Goal: Obtain resource: Download file/media

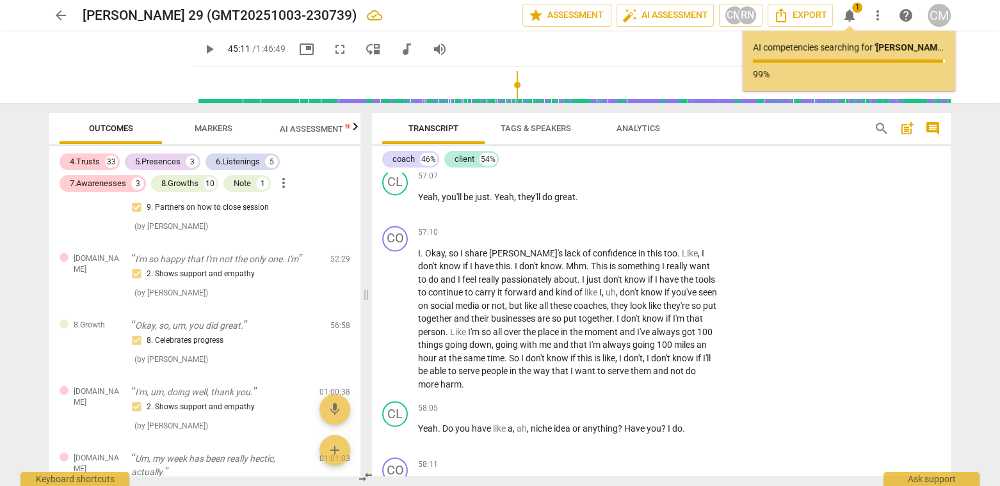
scroll to position [13388, 0]
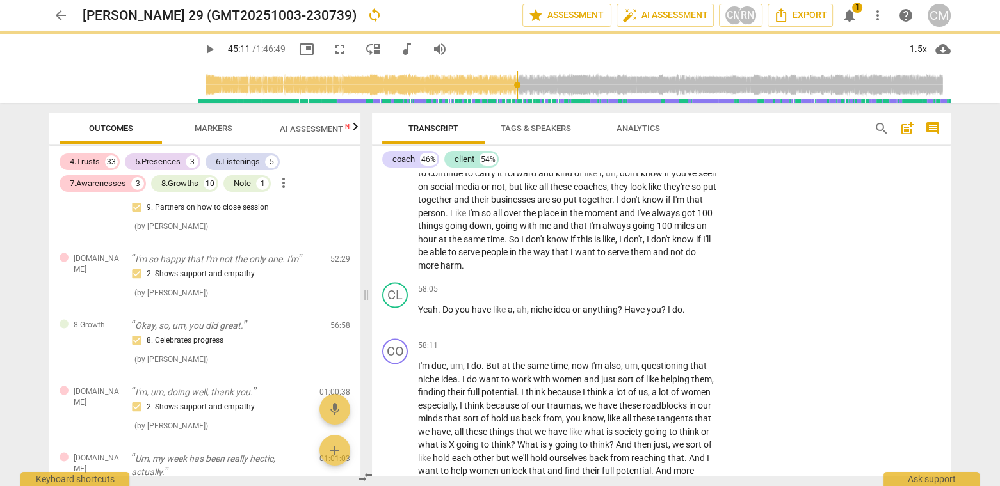
scroll to position [13569, 0]
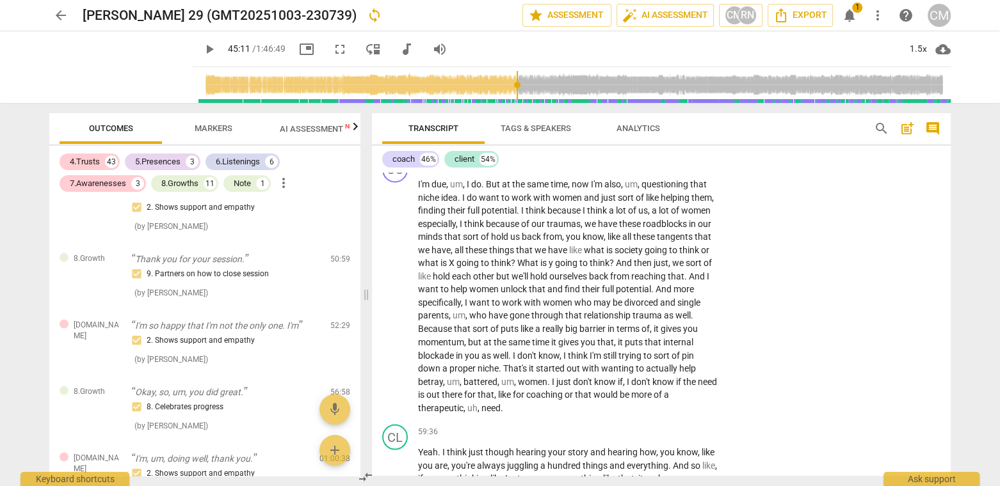
type input "2711"
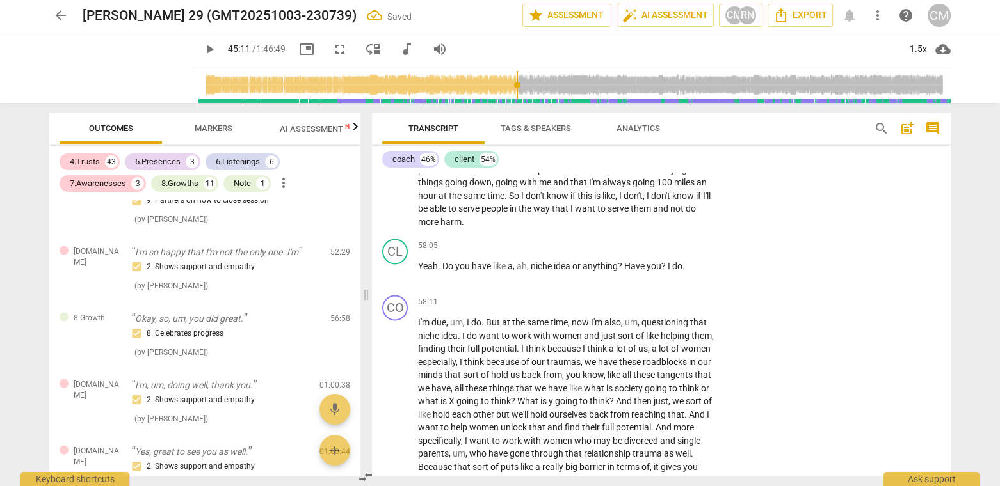
scroll to position [13432, 0]
checkbox input "true"
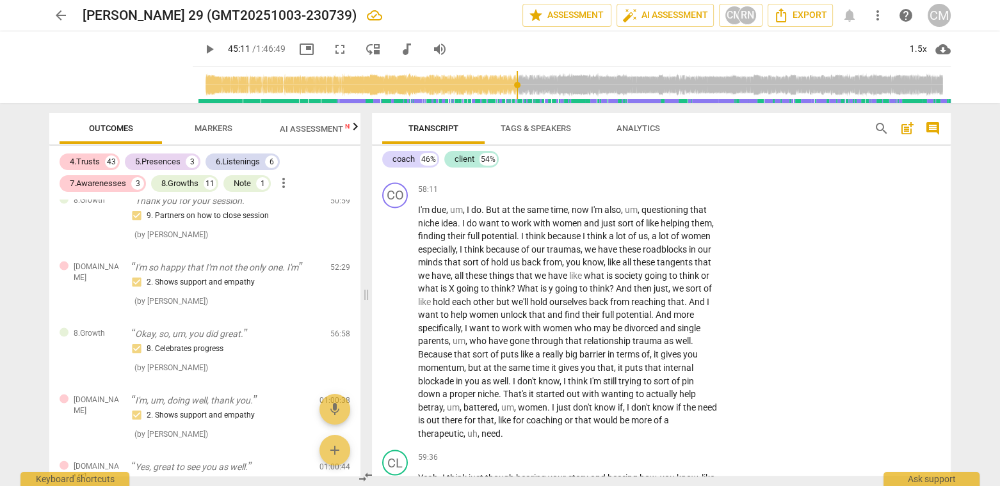
scroll to position [13546, 0]
drag, startPoint x: 419, startPoint y: 309, endPoint x: 514, endPoint y: 350, distance: 103.2
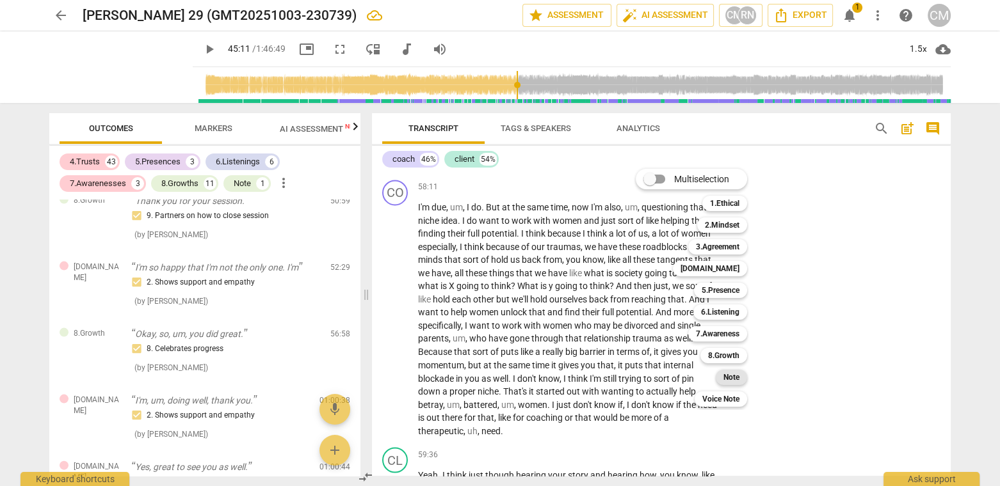
click at [739, 377] on b "Note" at bounding box center [731, 377] width 16 height 15
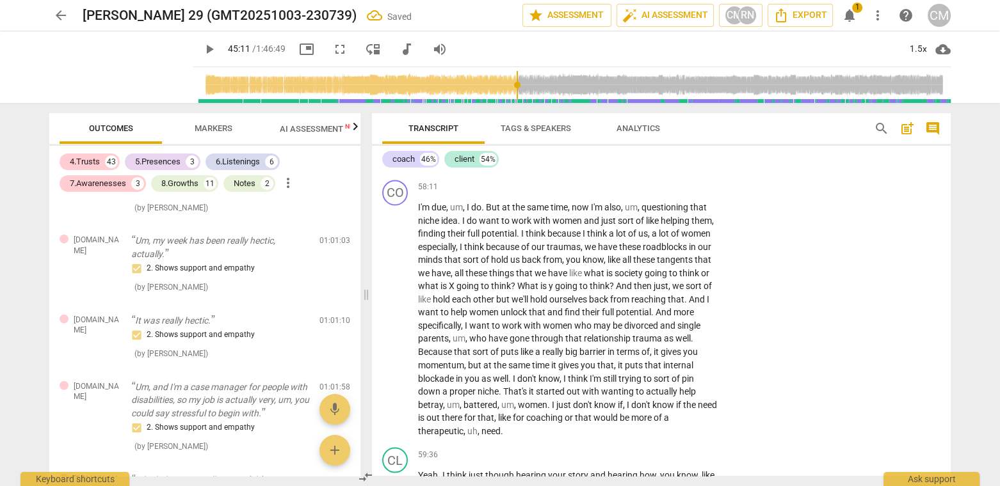
scroll to position [3581, 0]
type textarea "c"
type textarea "cl"
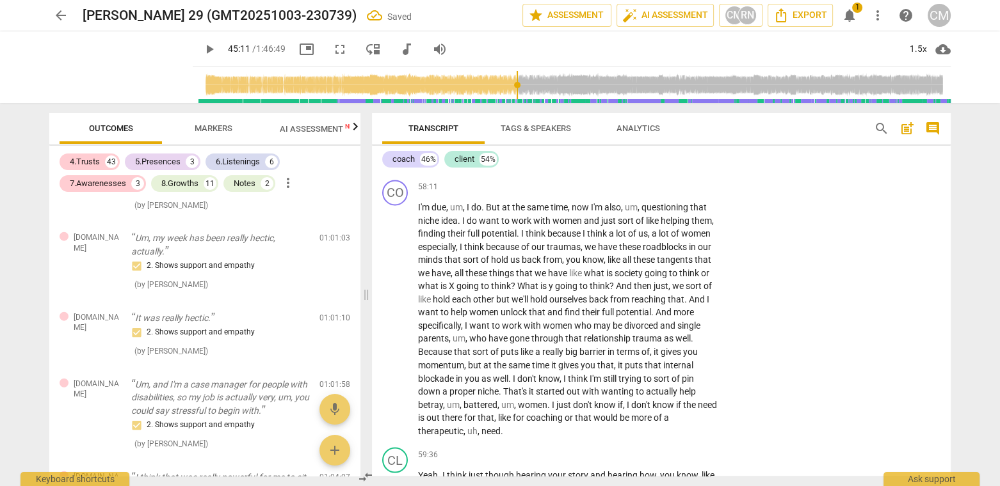
type textarea "clo"
type textarea "clos"
type textarea "close"
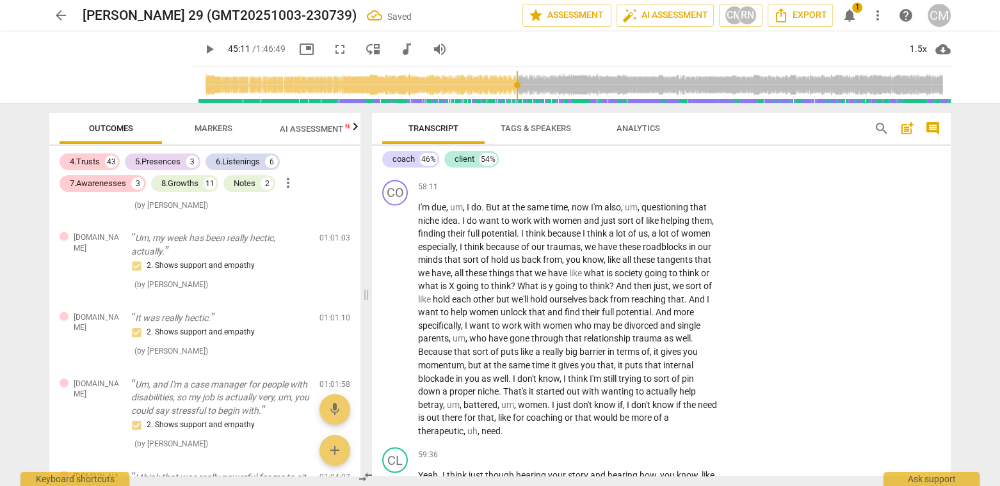
type textarea "close"
type textarea "closee"
type textarea "closeed"
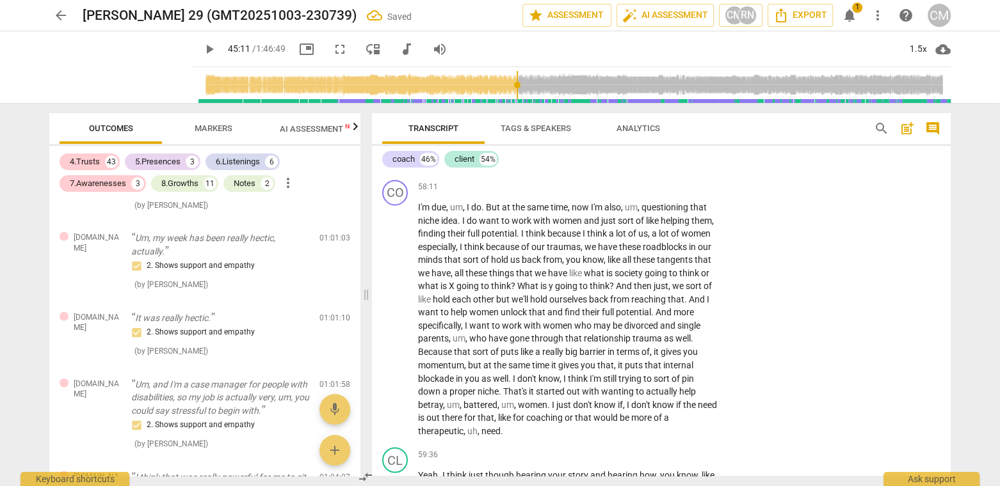
type textarea "closee"
type textarea "close"
type textarea "closed"
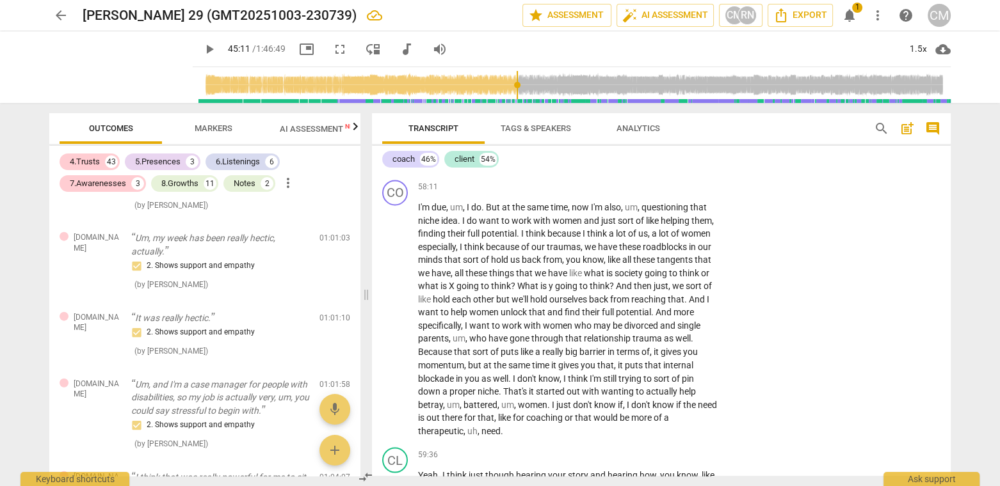
drag, startPoint x: 550, startPoint y: 340, endPoint x: 598, endPoint y: 360, distance: 51.1
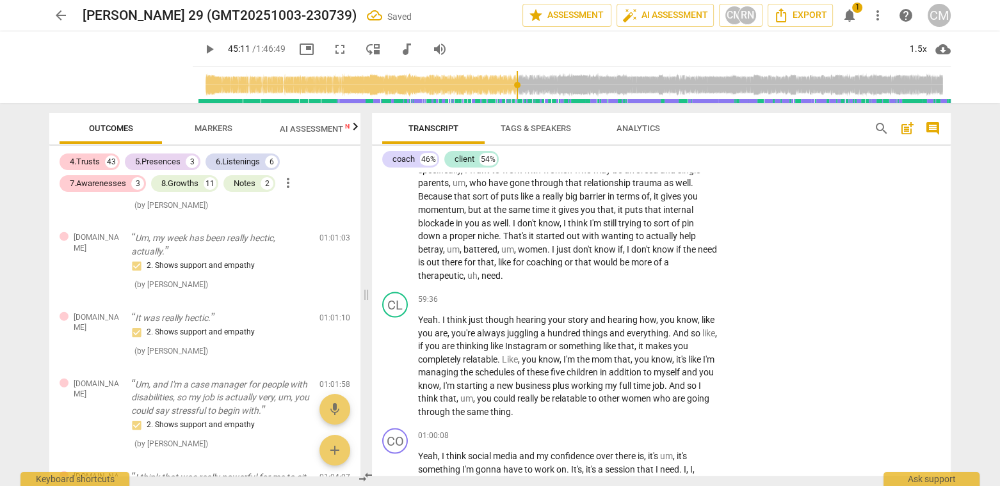
scroll to position [13717, 0]
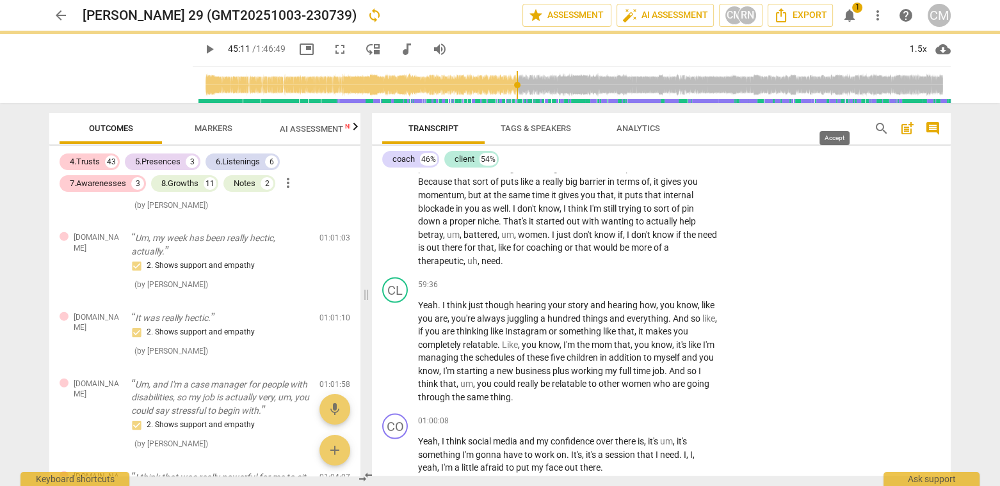
scroll to position [13991, 0]
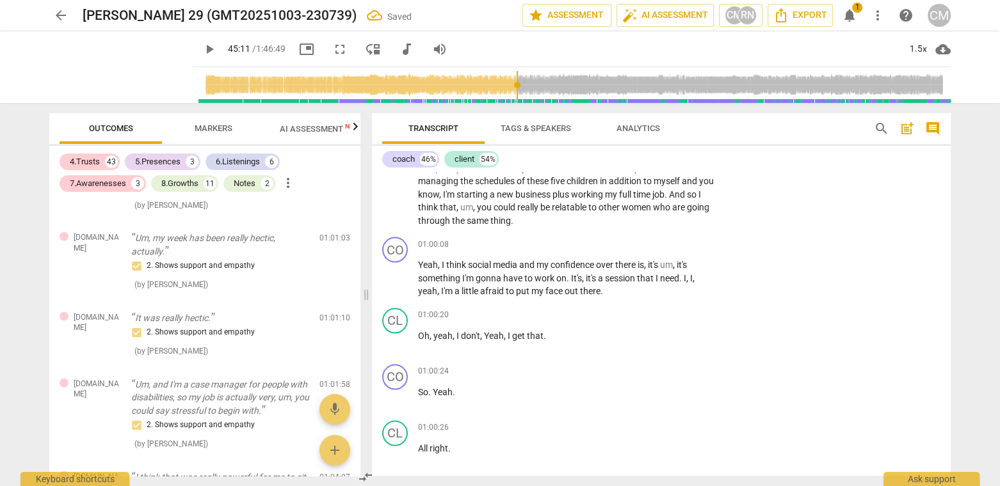
scroll to position [13891, 0]
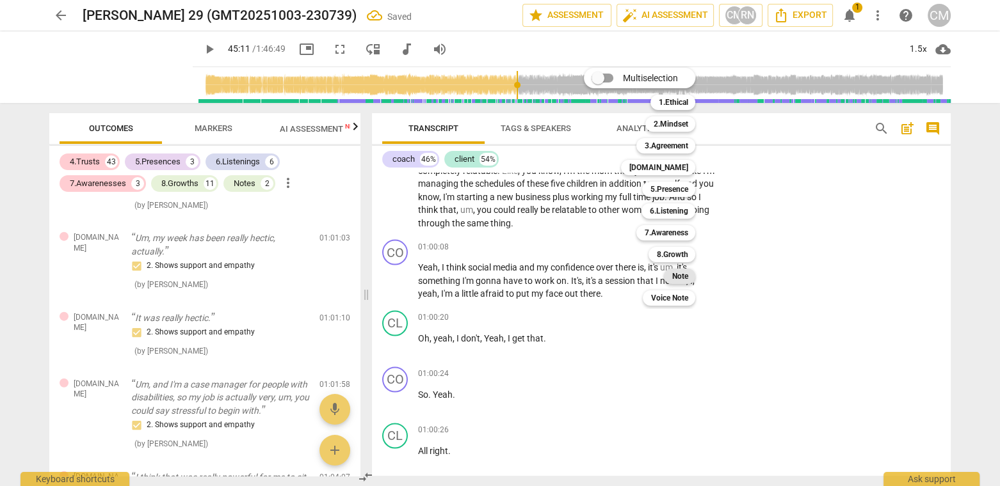
click at [687, 275] on b "Note" at bounding box center [679, 276] width 16 height 15
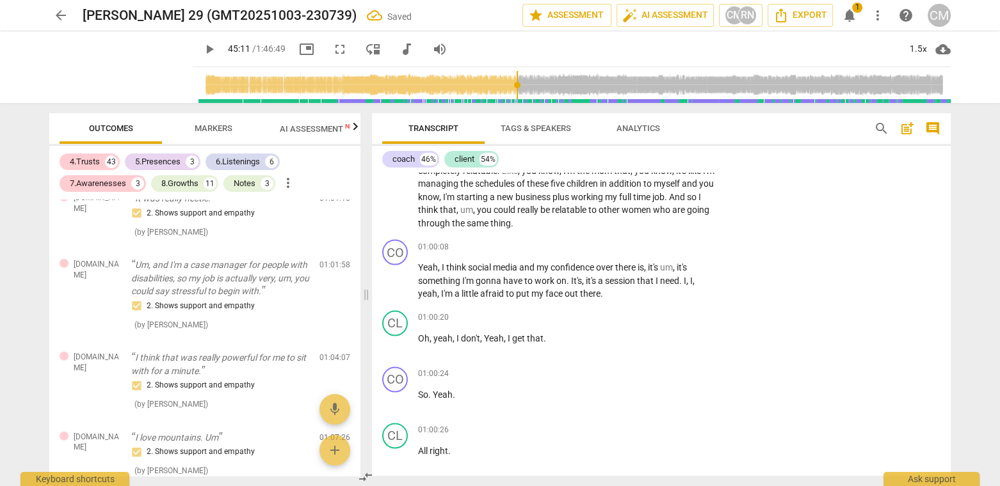
scroll to position [3770, 0]
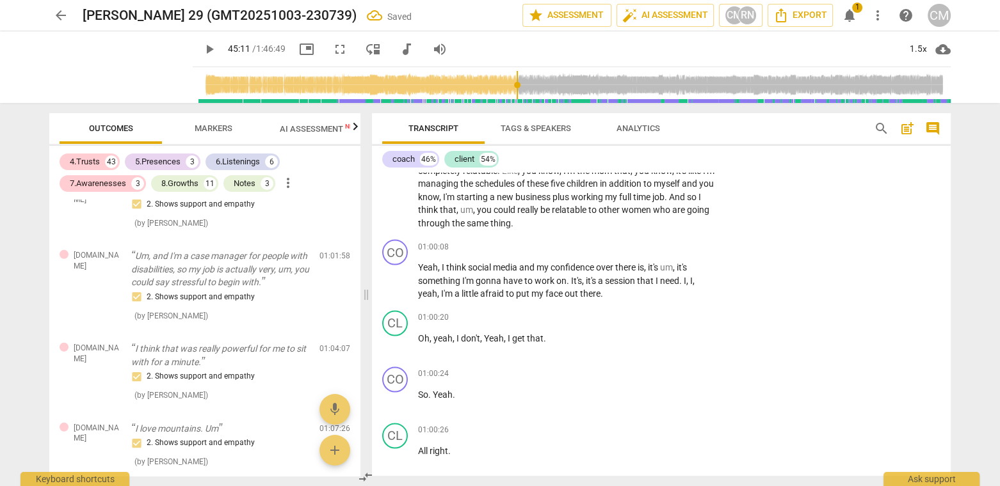
type textarea "c"
type textarea "cl"
type textarea "clo"
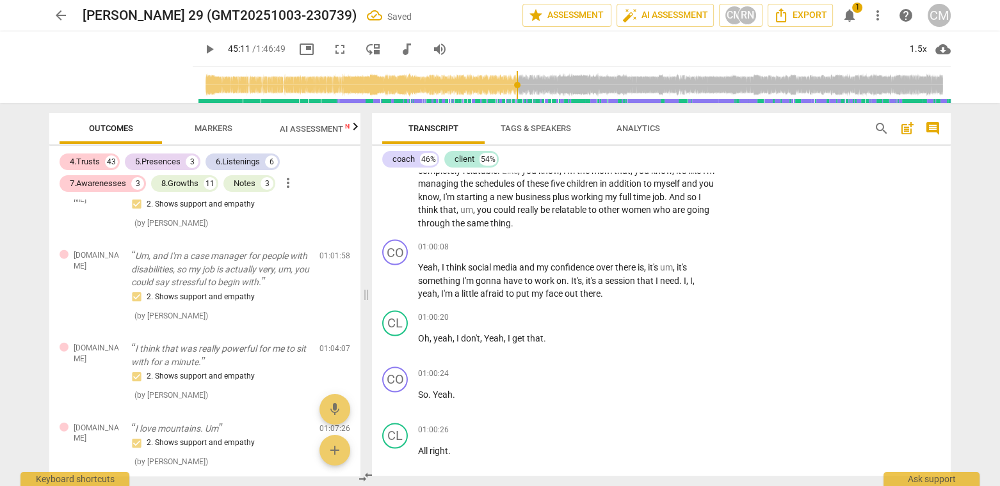
type textarea "clo"
type textarea "clos"
type textarea "close"
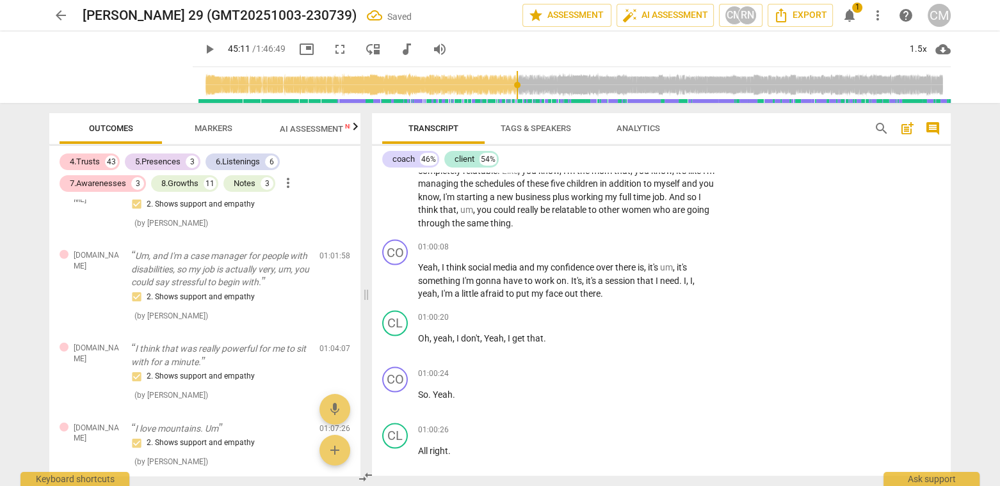
type textarea "closed"
drag, startPoint x: 572, startPoint y: 243, endPoint x: 522, endPoint y: 266, distance: 55.3
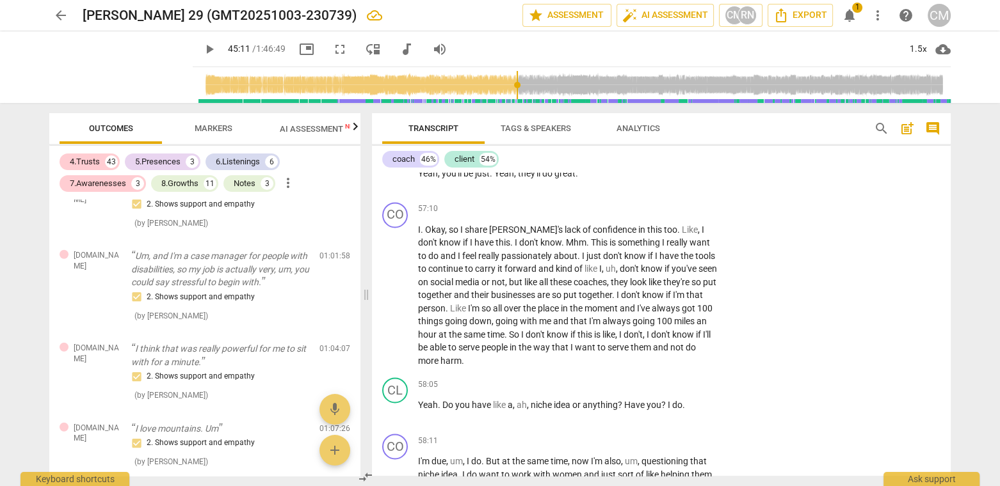
scroll to position [13072, 0]
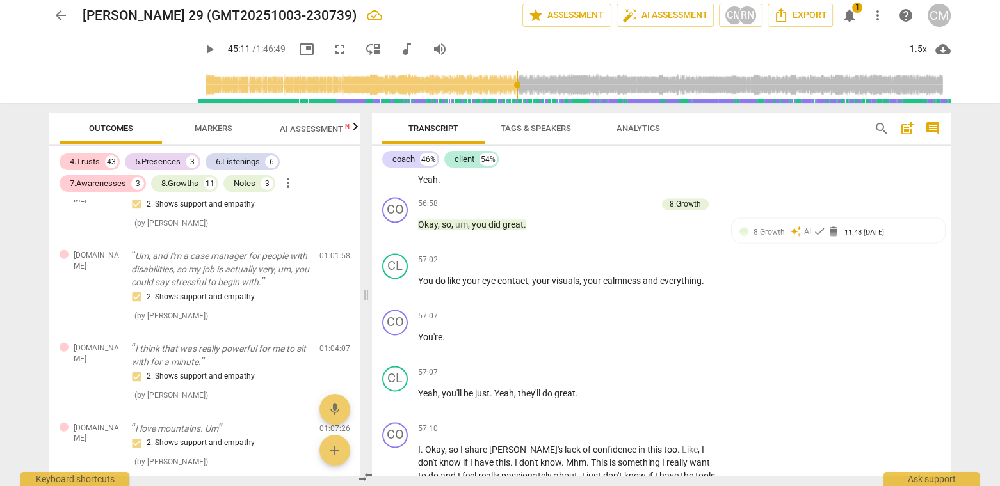
type textarea "c"
type textarea "cl"
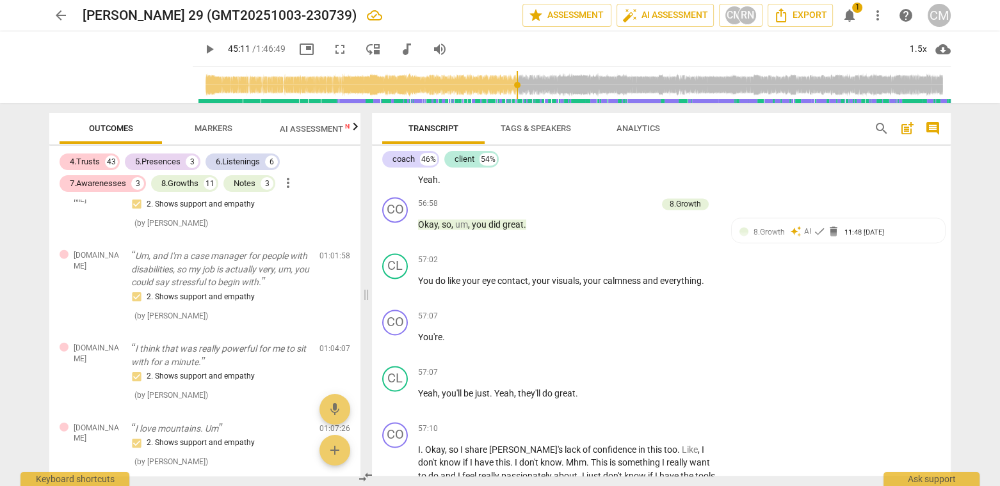
type textarea "clo"
type textarea "clos"
type textarea "close"
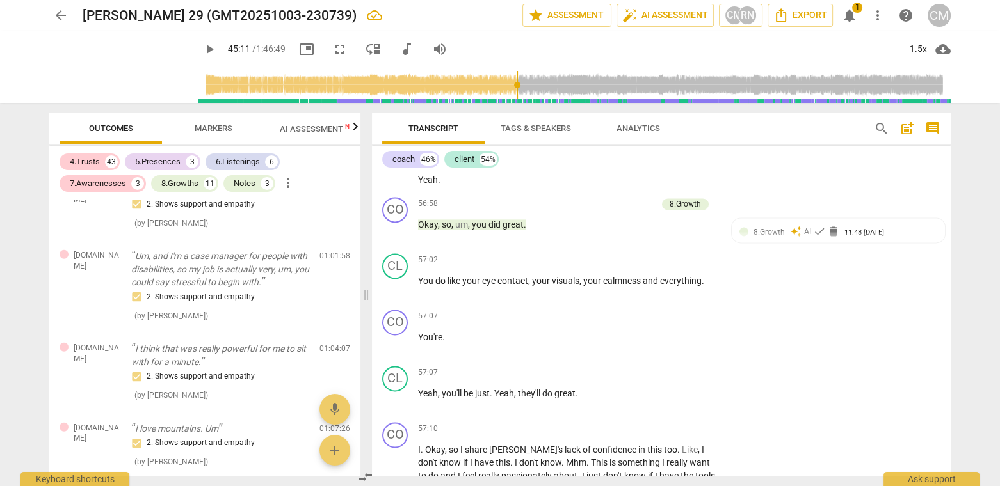
type textarea "close"
type textarea "closed"
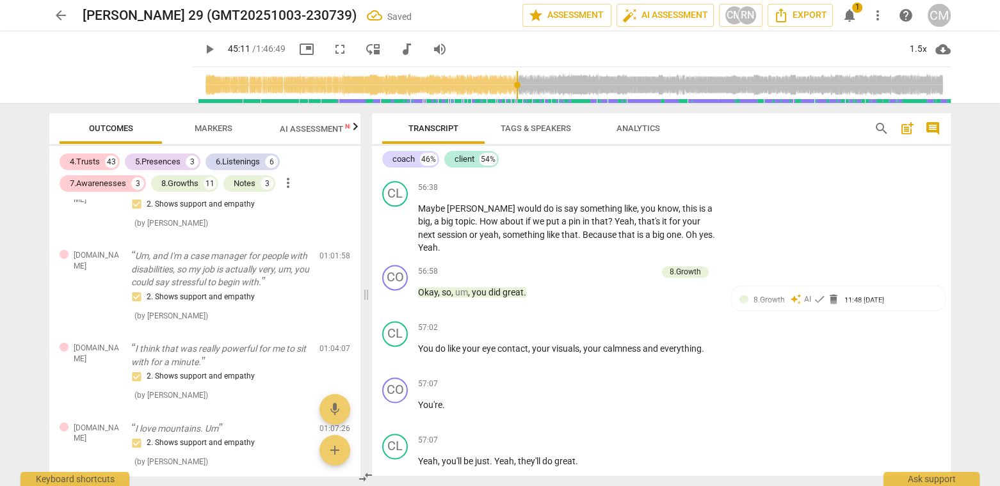
scroll to position [12905, 0]
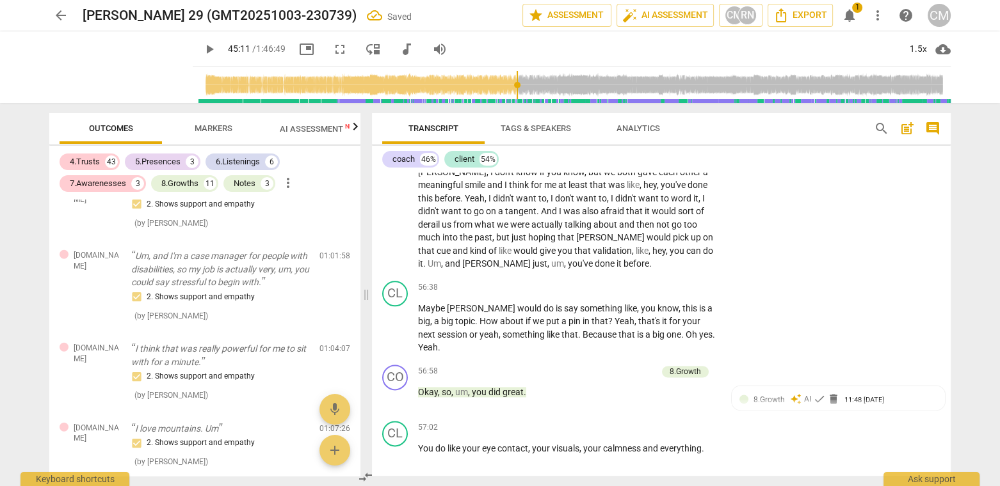
drag, startPoint x: 464, startPoint y: 298, endPoint x: 412, endPoint y: 278, distance: 55.5
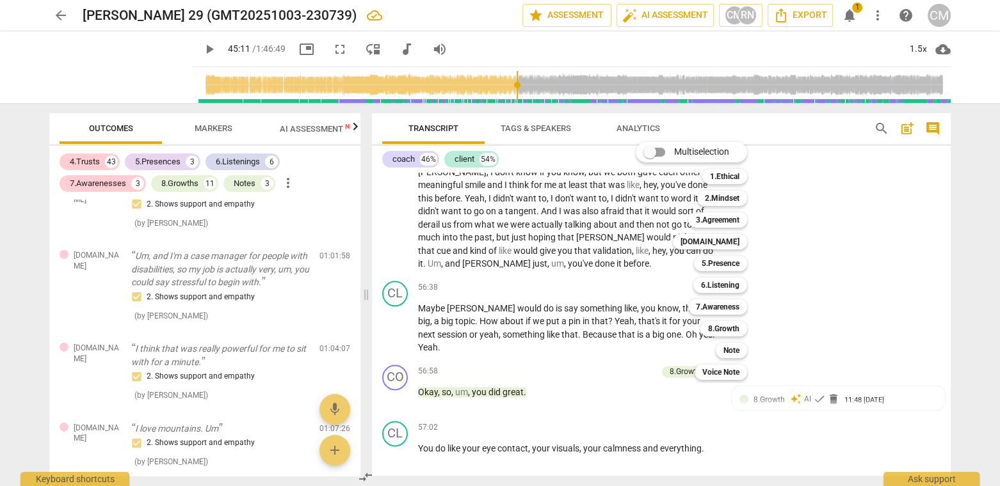
click at [739, 348] on b "Note" at bounding box center [731, 350] width 16 height 15
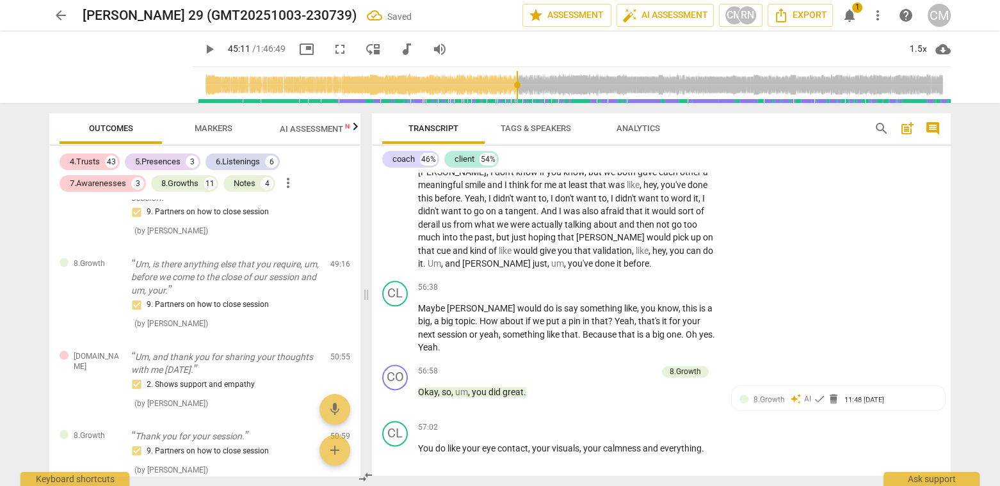
scroll to position [3149, 0]
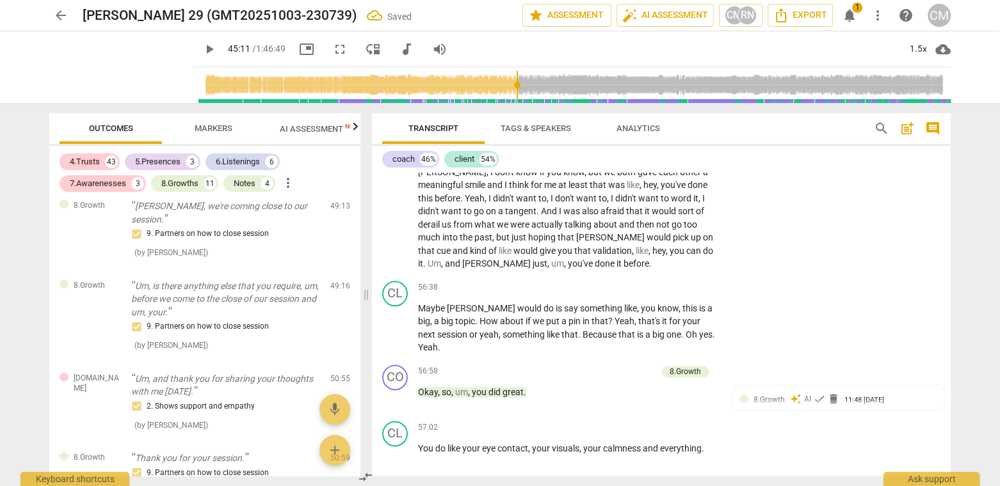
type textarea "c"
type textarea "cl"
type textarea "clo"
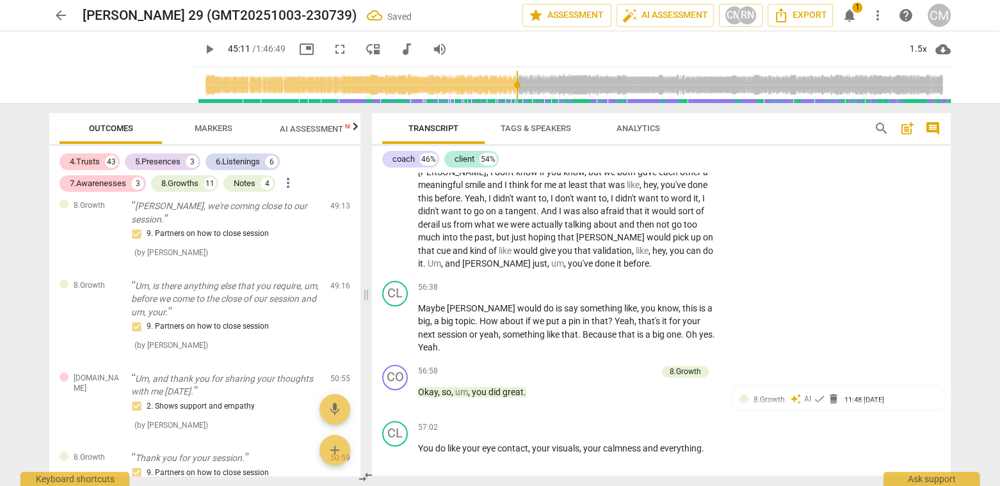
type textarea "clos"
type textarea "close"
type textarea "closed"
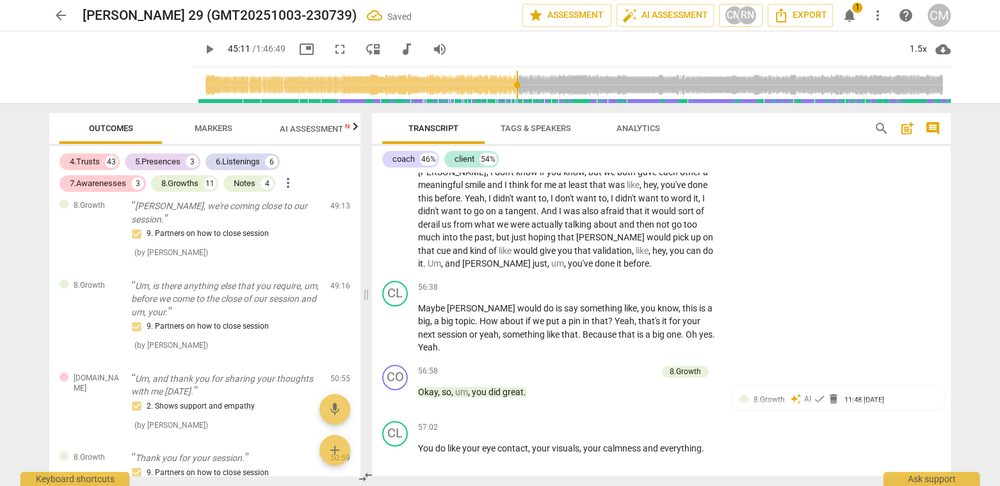
type textarea "closed"
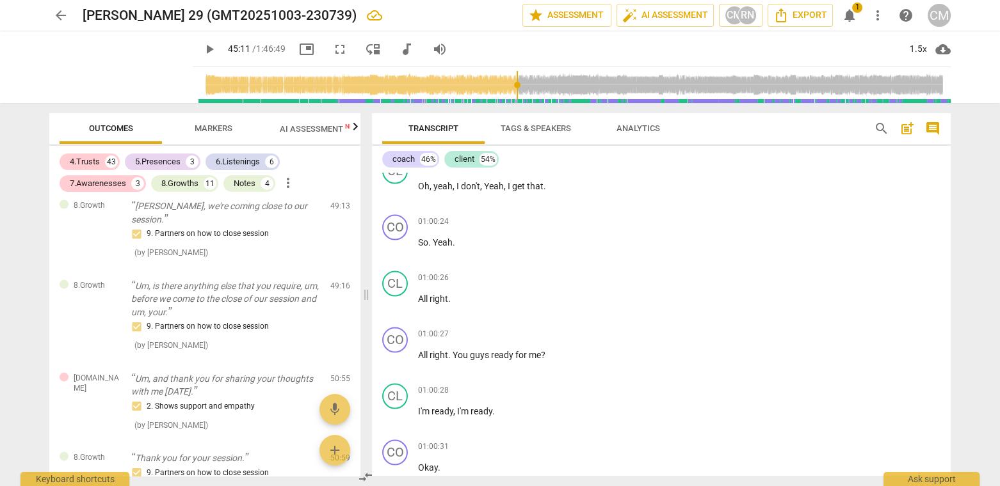
scroll to position [14052, 0]
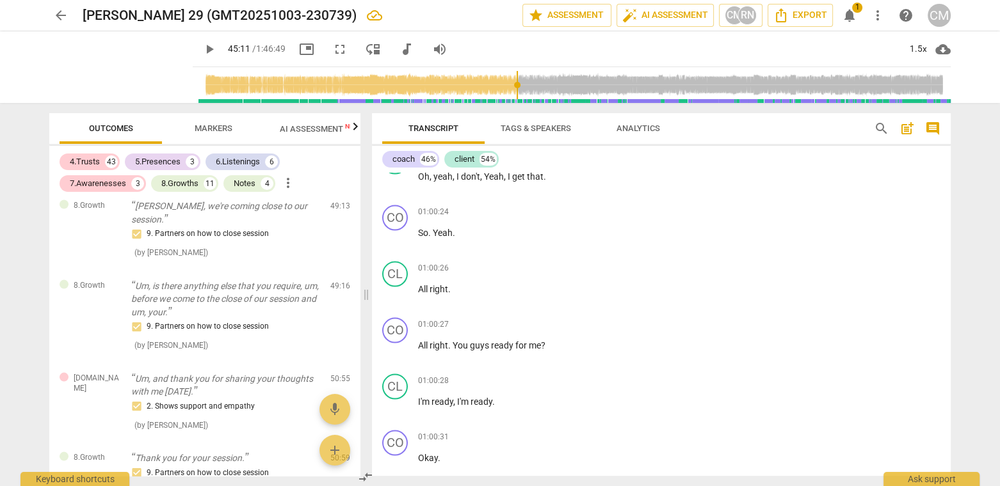
drag, startPoint x: 612, startPoint y: 348, endPoint x: 621, endPoint y: 383, distance: 37.1
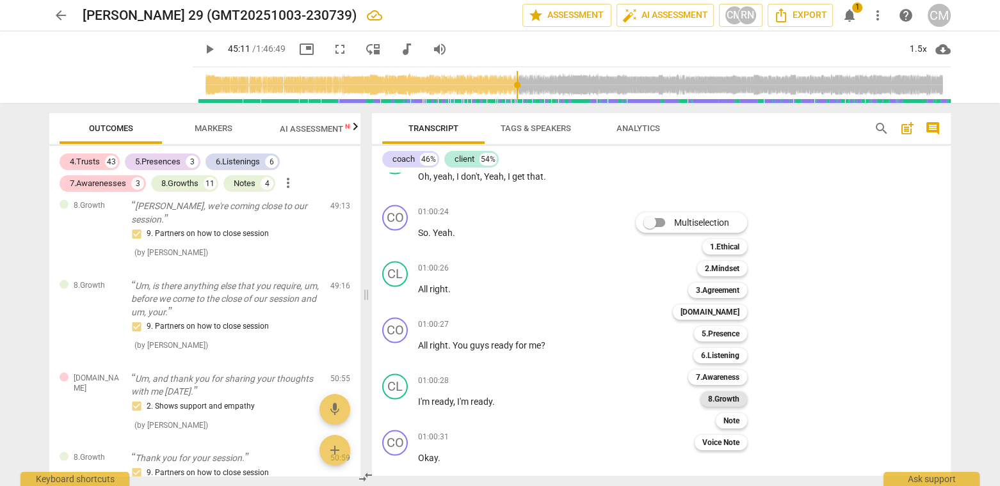
click at [739, 400] on b "8.Growth" at bounding box center [723, 399] width 31 height 15
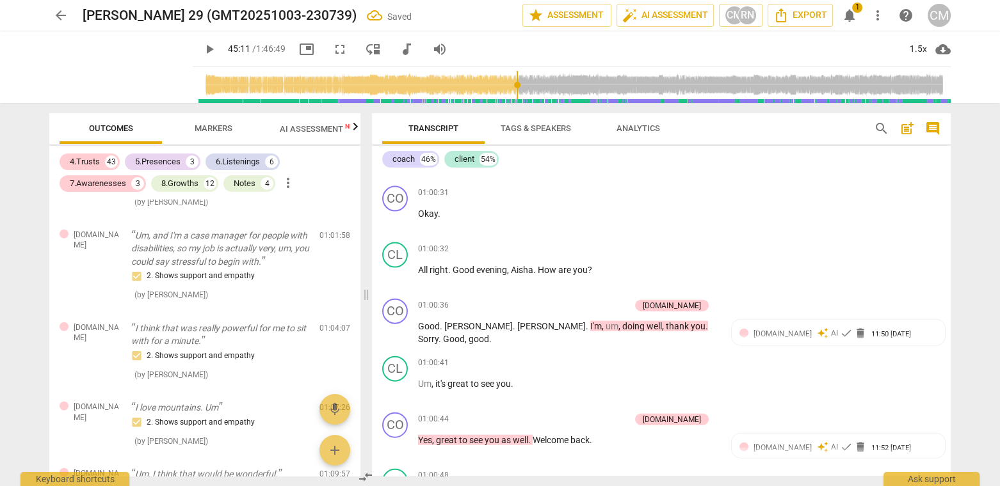
scroll to position [3929, 0]
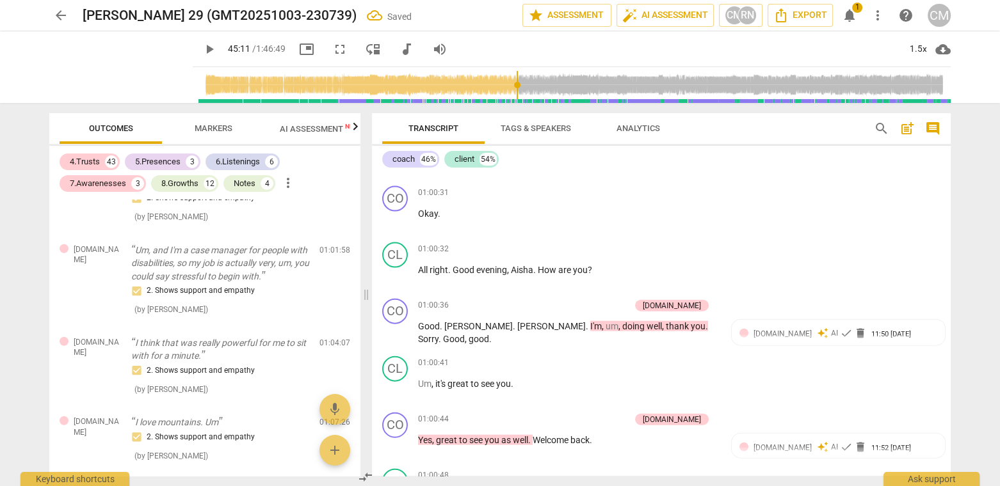
scroll to position [14152, 0]
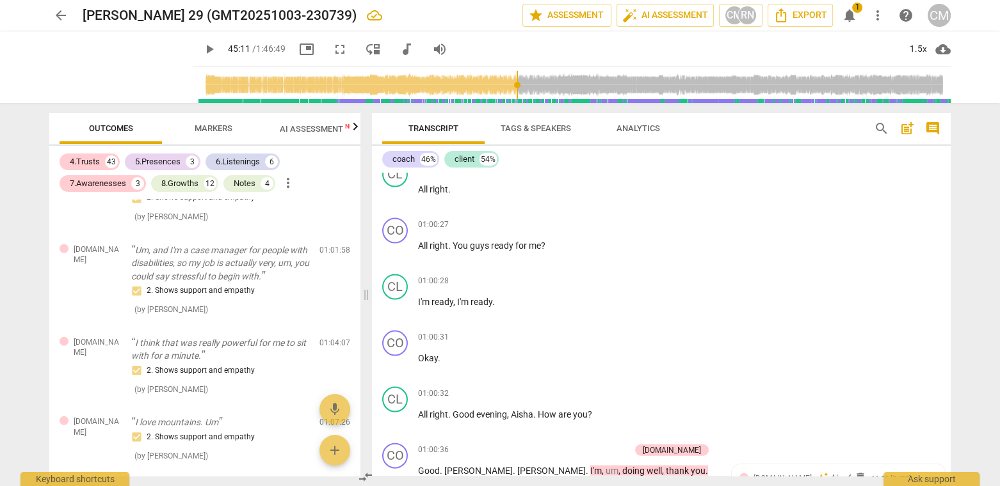
checkbox input "false"
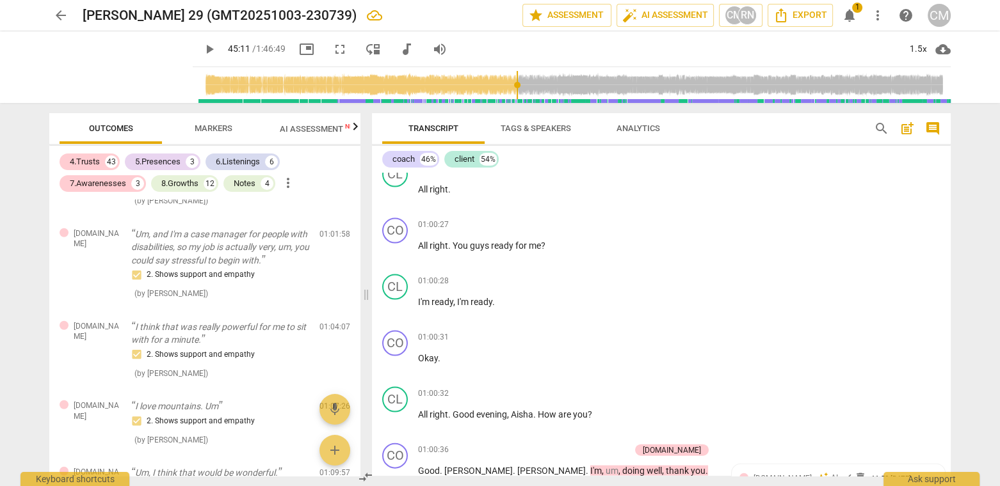
checkbox input "true"
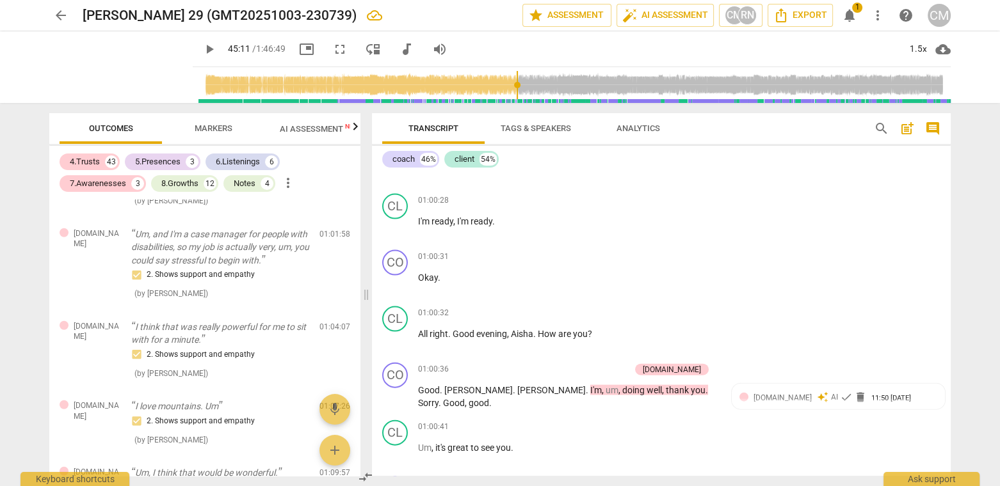
scroll to position [14234, 0]
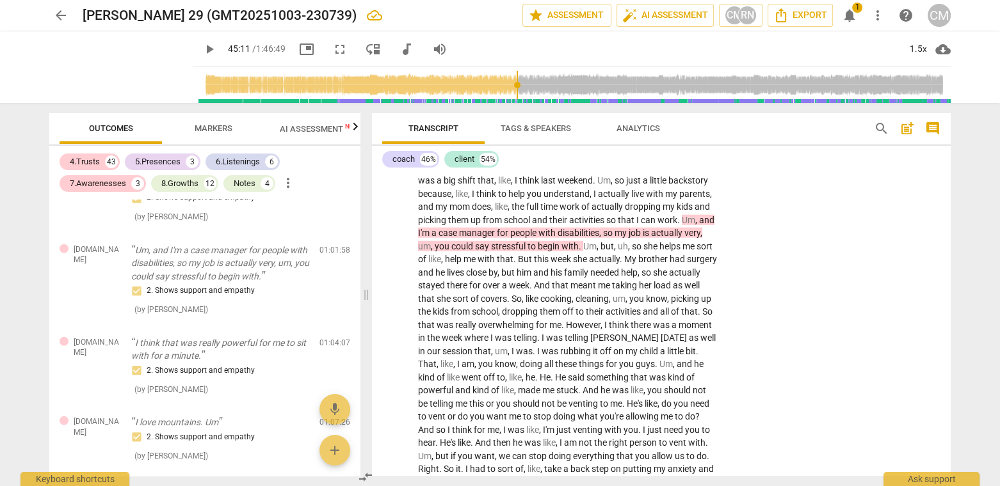
scroll to position [14763, 0]
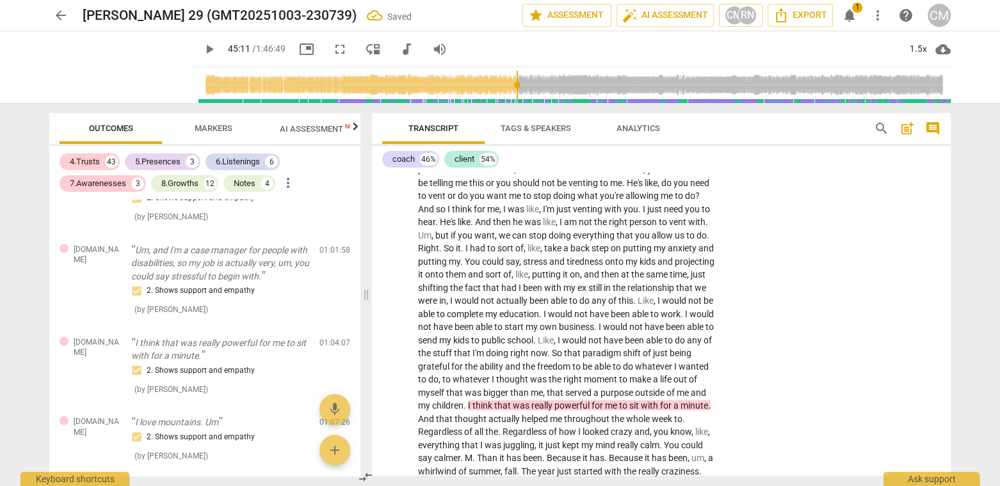
scroll to position [14698, 0]
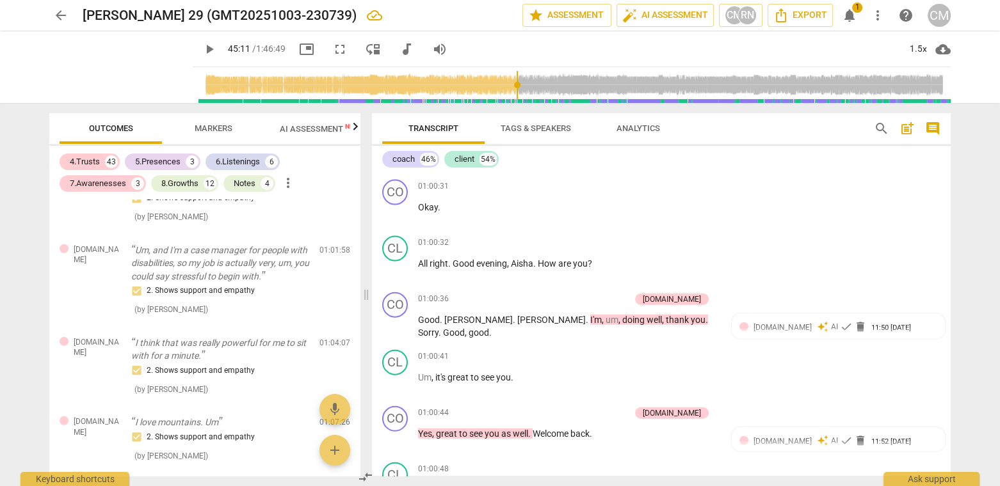
scroll to position [14304, 0]
click at [906, 129] on span "post_add" at bounding box center [906, 128] width 15 height 15
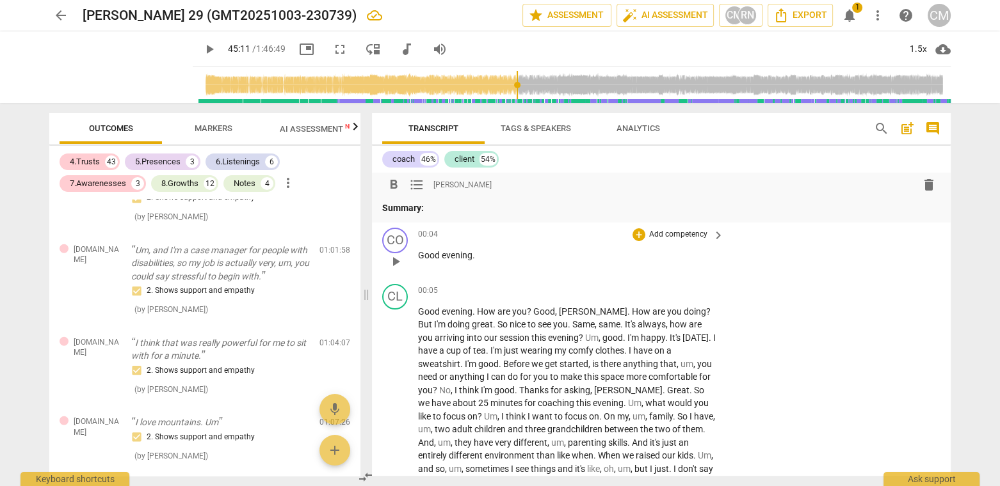
scroll to position [0, 0]
click at [908, 128] on span "post_add" at bounding box center [906, 128] width 15 height 15
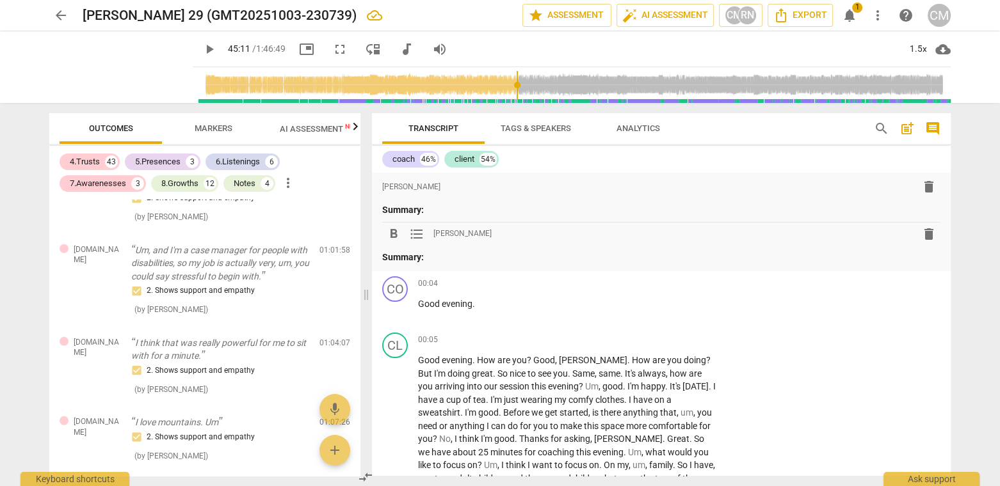
click at [925, 235] on span "delete" at bounding box center [928, 234] width 15 height 15
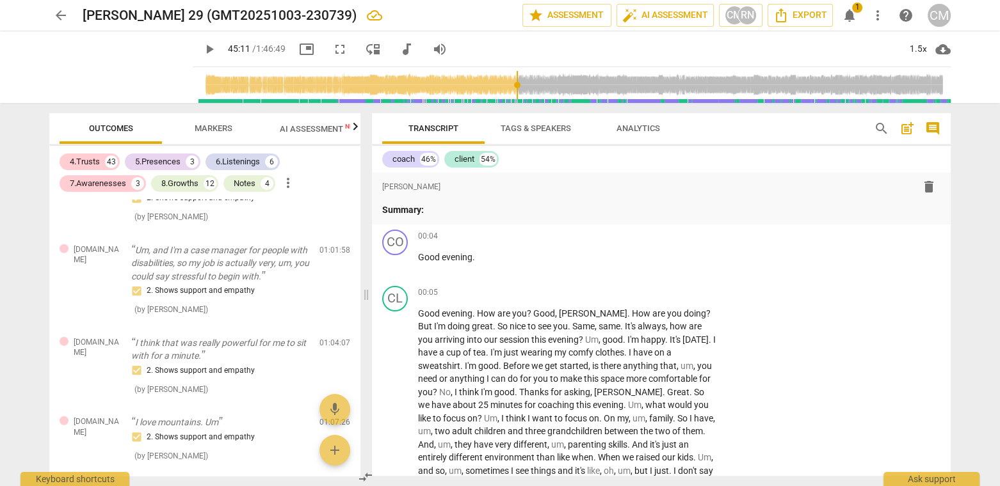
click at [925, 184] on span "delete" at bounding box center [928, 186] width 15 height 15
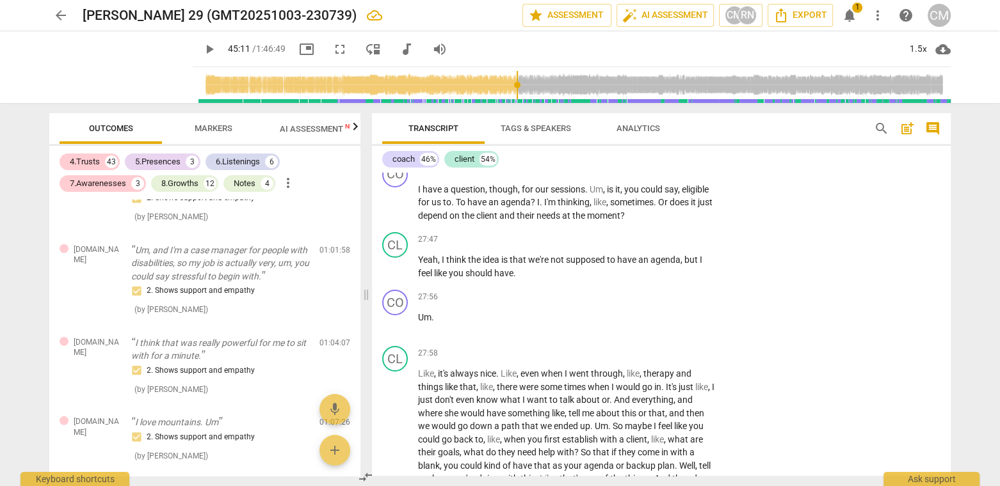
scroll to position [4931, 0]
click at [792, 17] on span "Export" at bounding box center [800, 15] width 54 height 15
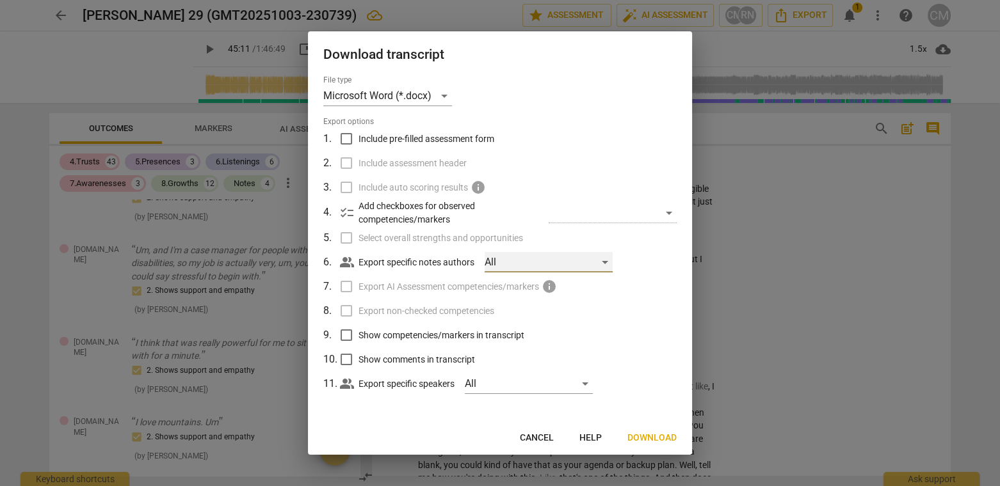
click at [579, 273] on div "All" at bounding box center [548, 262] width 128 height 20
click at [611, 157] on div at bounding box center [500, 243] width 1000 height 486
click at [559, 382] on div "All" at bounding box center [529, 384] width 128 height 20
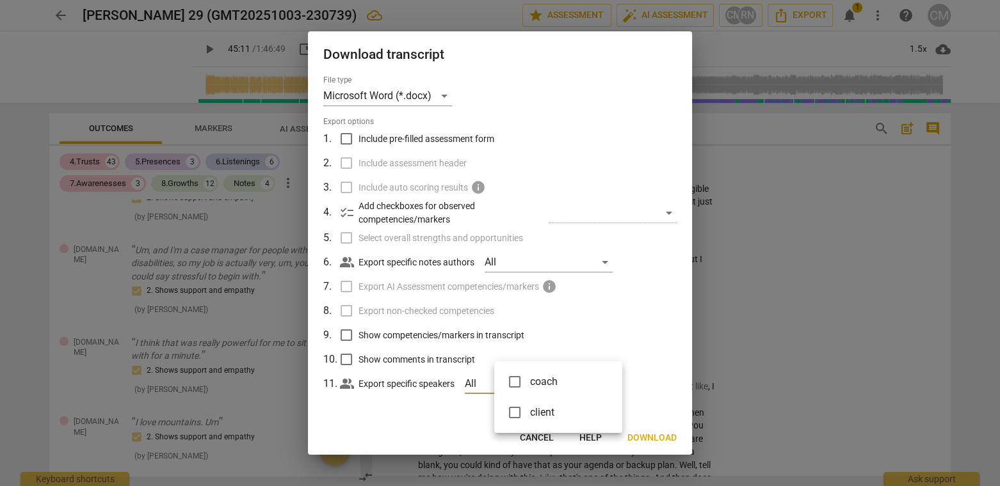
click at [441, 413] on div at bounding box center [500, 243] width 1000 height 486
click at [406, 359] on span "Show comments in transcript" at bounding box center [416, 359] width 116 height 13
click at [358, 359] on input "Show comments in transcript" at bounding box center [346, 360] width 24 height 24
checkbox input "true"
click at [352, 336] on input "Show competencies/markers in transcript" at bounding box center [346, 335] width 24 height 24
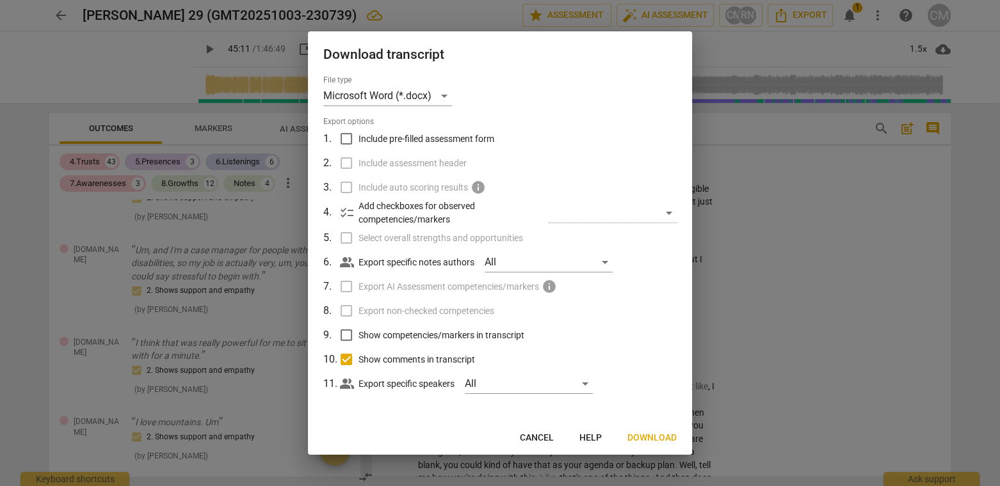
checkbox input "true"
click at [649, 436] on span "Download" at bounding box center [651, 438] width 49 height 13
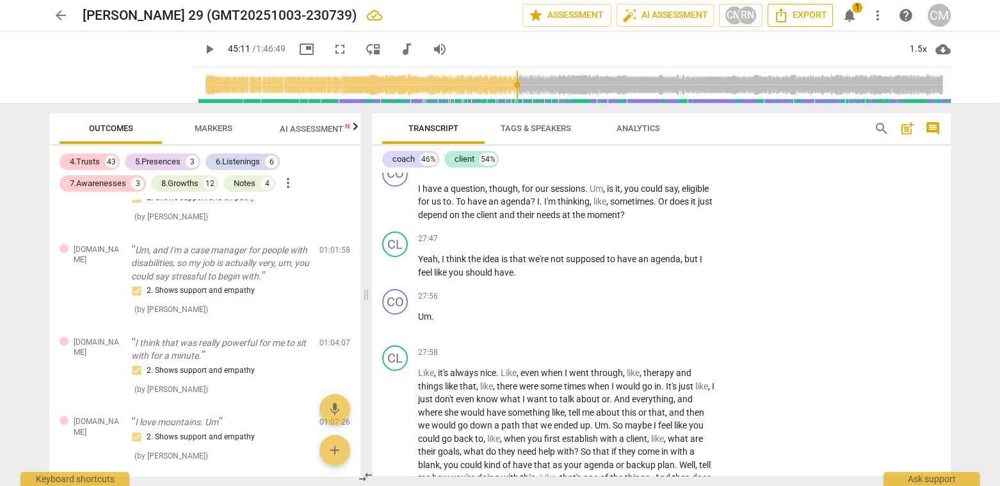
click at [791, 17] on span "Export" at bounding box center [800, 15] width 54 height 15
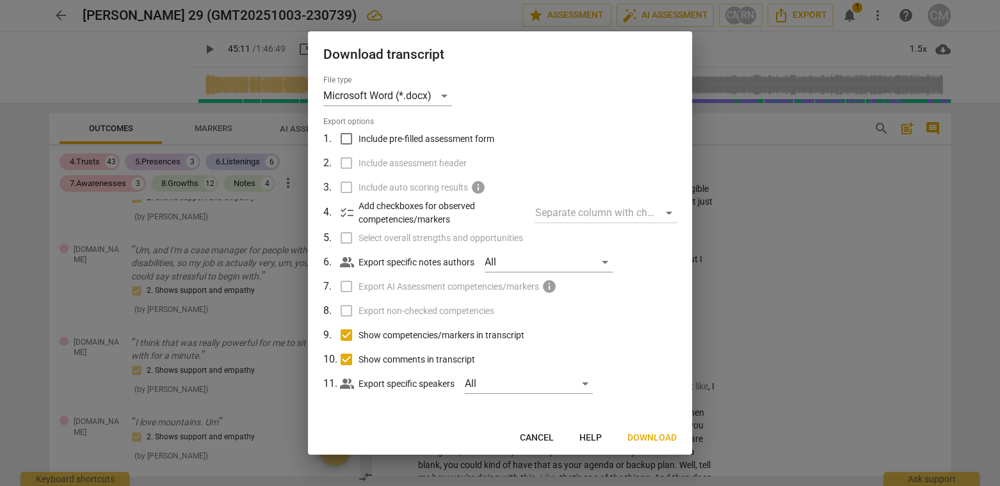
click at [351, 348] on input "Show competencies/markers in transcript" at bounding box center [346, 335] width 24 height 24
checkbox input "false"
click at [639, 438] on span "Download" at bounding box center [651, 438] width 49 height 13
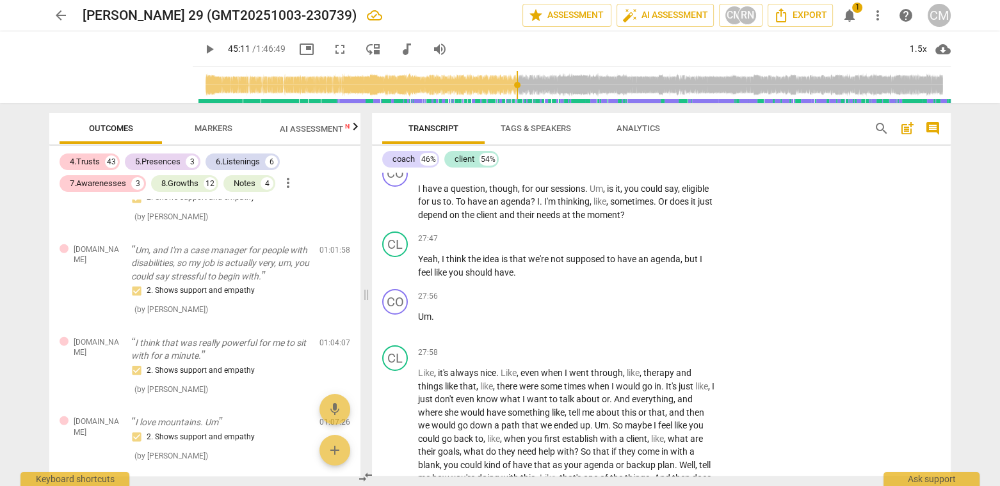
type input "2711"
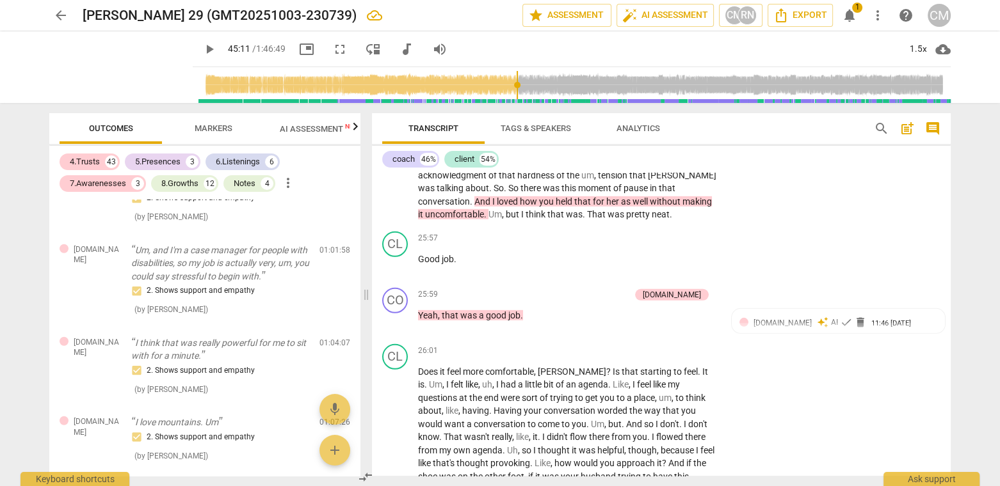
scroll to position [4449, 0]
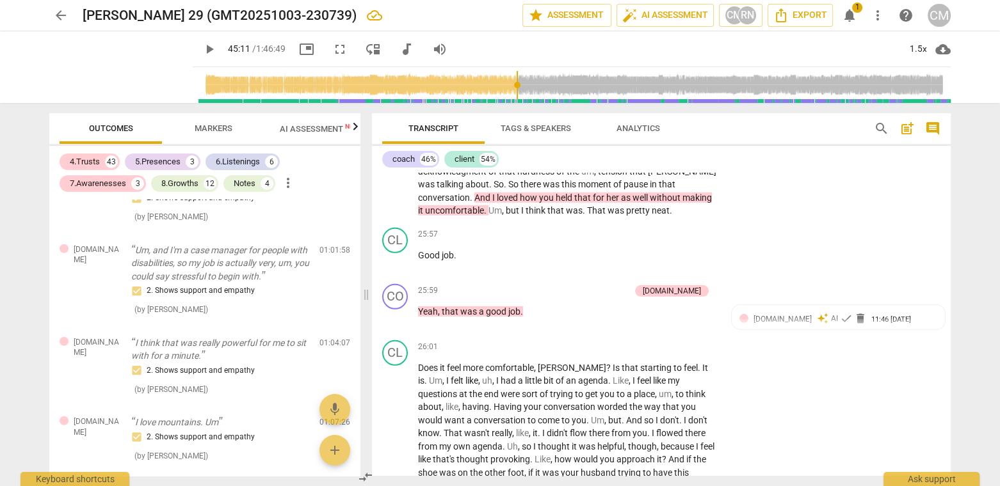
drag, startPoint x: 727, startPoint y: 286, endPoint x: 719, endPoint y: 290, distance: 9.2
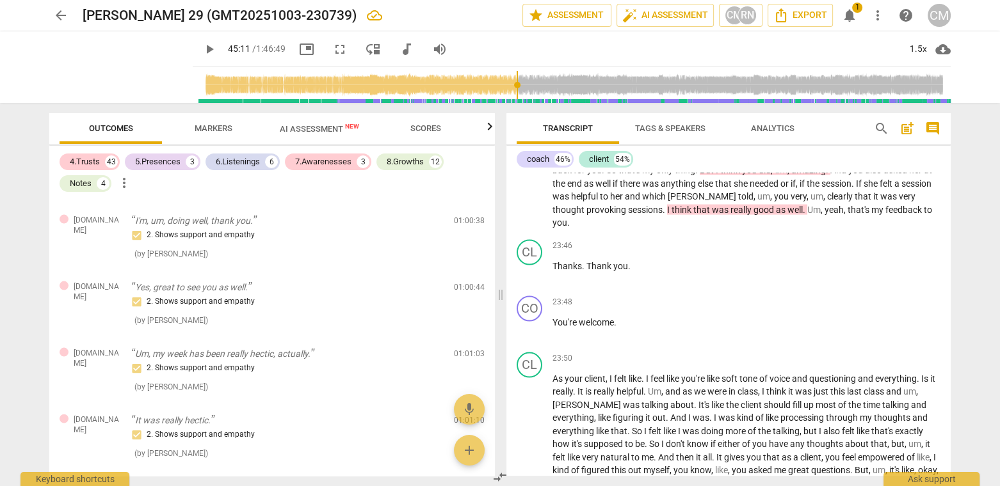
scroll to position [3189, 0]
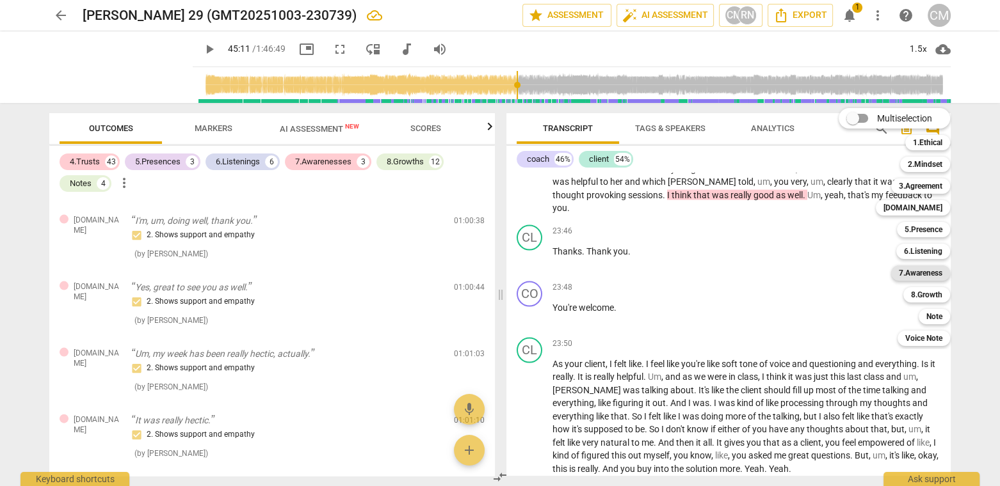
click at [942, 271] on b "7.Awareness" at bounding box center [921, 273] width 44 height 15
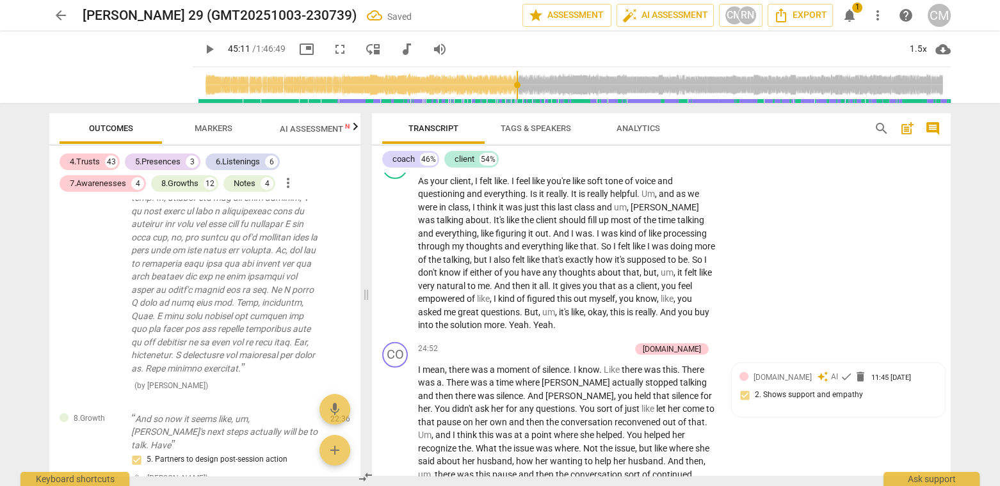
scroll to position [243, 0]
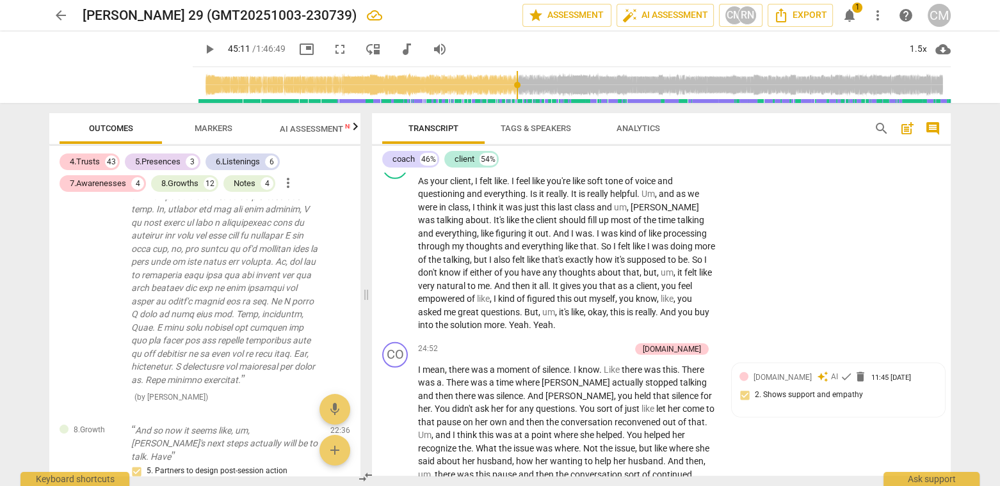
drag, startPoint x: 897, startPoint y: 292, endPoint x: 743, endPoint y: 294, distance: 154.3
copy span "6. Asks clear, open-ended questions"
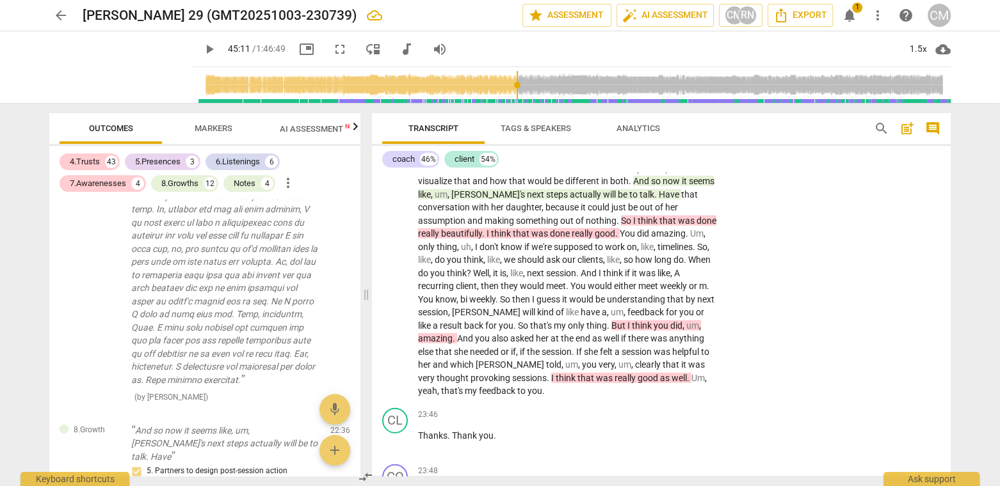
scroll to position [3989, 0]
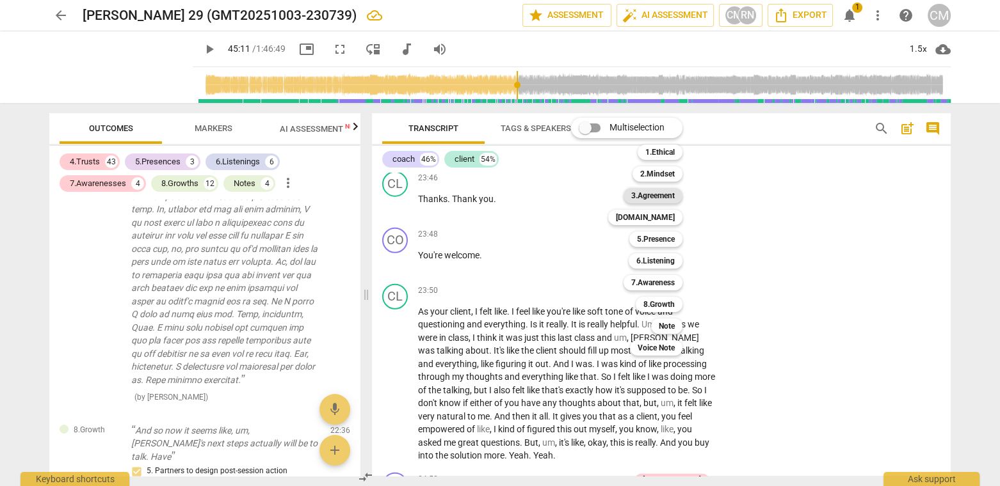
click at [675, 193] on b "3.Agreement" at bounding box center [653, 195] width 44 height 15
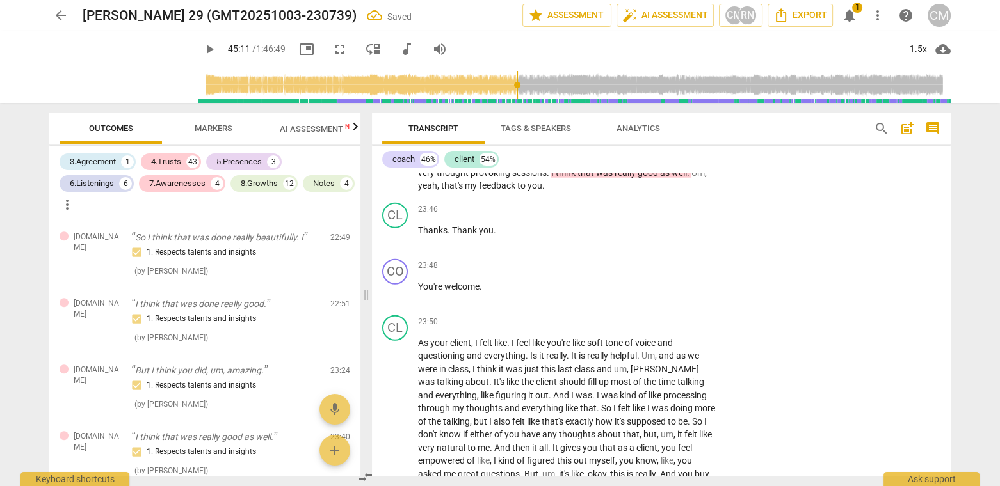
scroll to position [1016, 0]
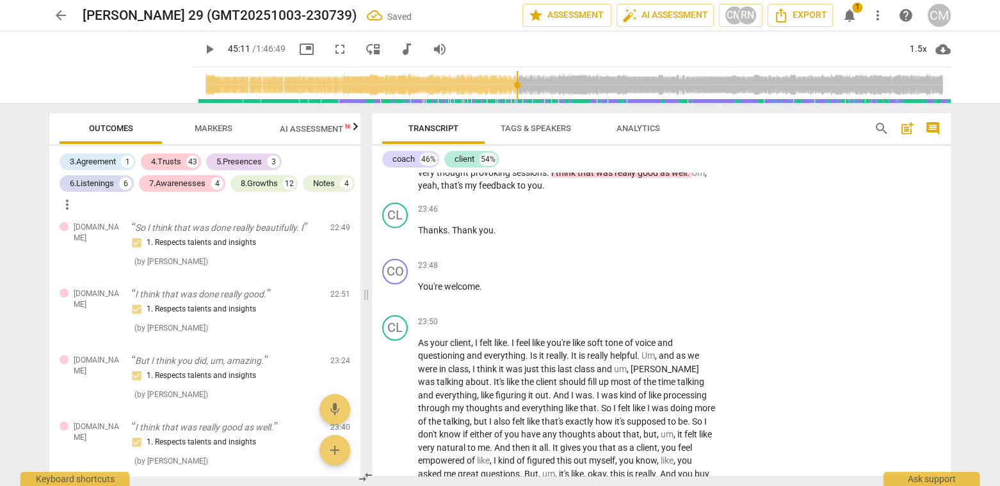
drag, startPoint x: 866, startPoint y: 378, endPoint x: 718, endPoint y: 326, distance: 156.5
copy div "1. Identifies what to accomplish 2. Reconfirms measures of success 3. Explores …"
